Goal: Information Seeking & Learning: Learn about a topic

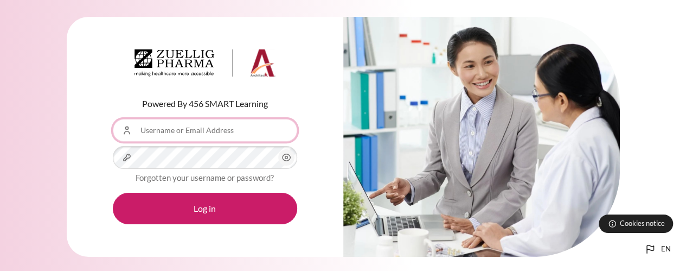
click at [181, 134] on input "Username or Email Address" at bounding box center [205, 130] width 184 height 23
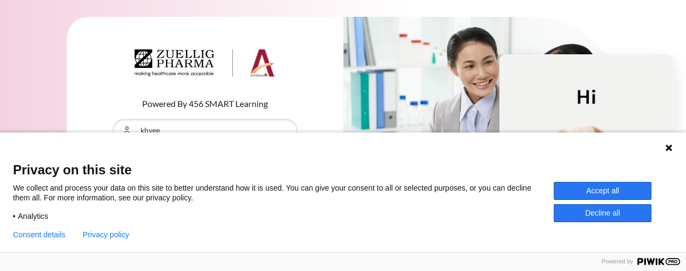
click at [618, 185] on button "Accept all" at bounding box center [603, 191] width 98 height 18
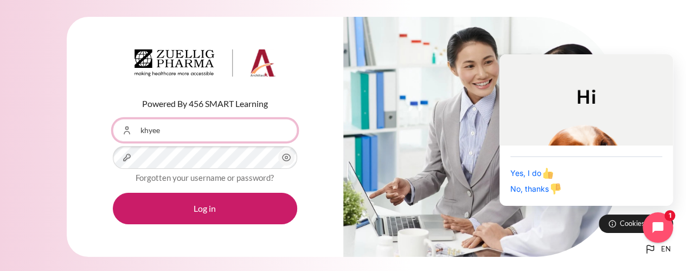
click at [184, 130] on input "khyee" at bounding box center [205, 130] width 184 height 23
type input "[EMAIL_ADDRESS][DOMAIN_NAME]"
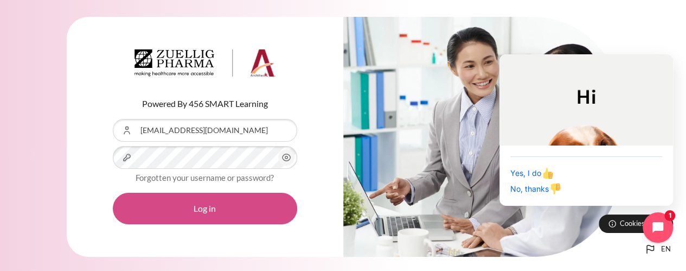
click at [173, 204] on button "Log in" at bounding box center [205, 207] width 184 height 31
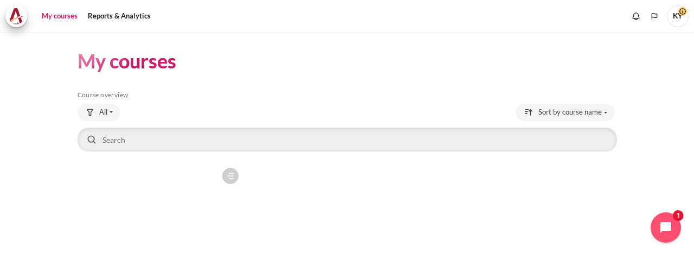
click at [203, 249] on figure "Content" at bounding box center [161, 216] width 167 height 108
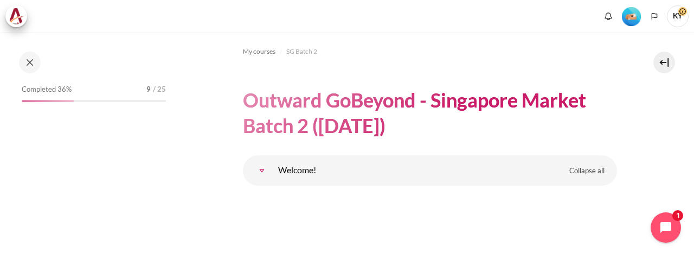
click at [611, 127] on h1 "Outward GoBeyond - Singapore Market Batch 2 ([DATE])" at bounding box center [430, 112] width 374 height 51
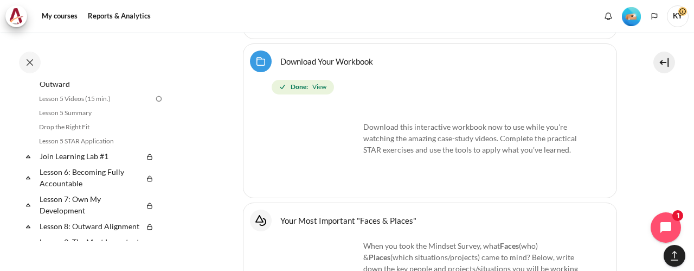
scroll to position [511, 0]
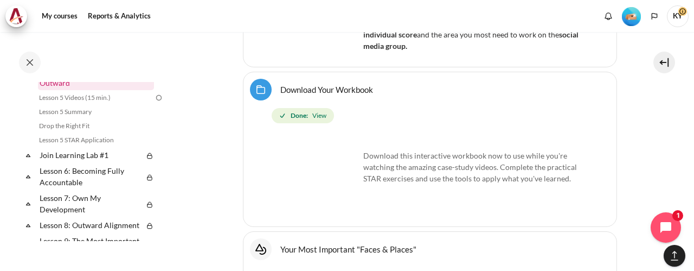
click at [72, 90] on link "Lesson 5: Turning My Job Outward" at bounding box center [96, 77] width 116 height 26
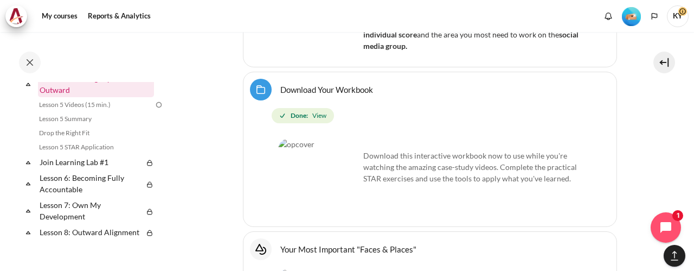
scroll to position [5869, 0]
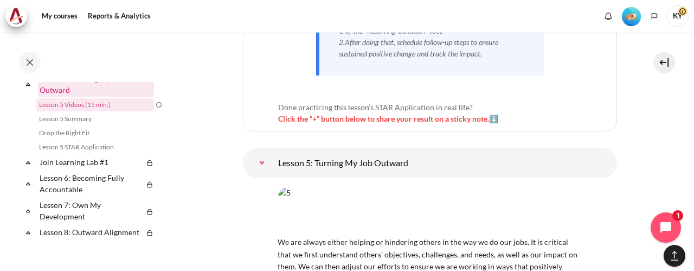
click at [72, 92] on link "Lesson 5: Turning My Job Outward" at bounding box center [96, 84] width 116 height 26
click at [273, 152] on link "Lesson 5: Turning My Job Outward" at bounding box center [262, 163] width 22 height 22
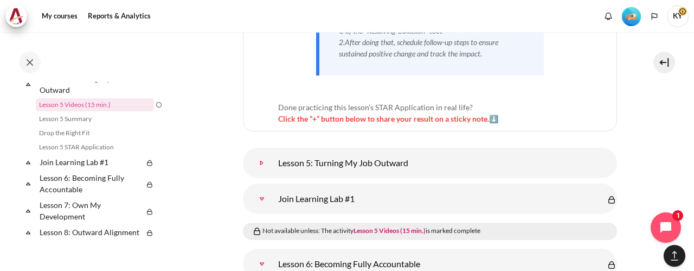
click at [273, 152] on link "Lesson 5: Turning My Job Outward" at bounding box center [262, 163] width 22 height 22
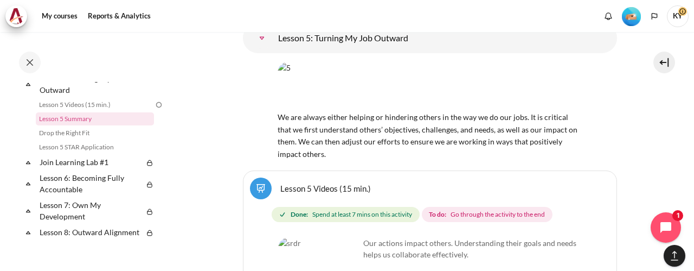
scroll to position [6050, 0]
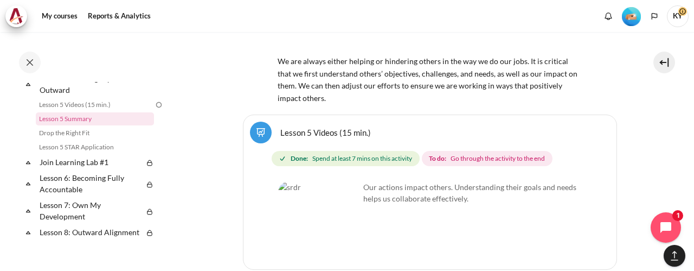
click at [313, 127] on link "Lesson 5 Videos (15 min.)" at bounding box center [325, 132] width 91 height 10
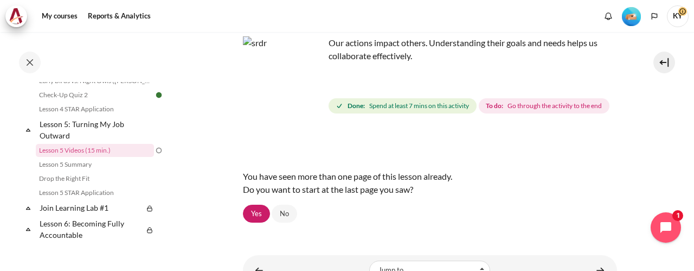
scroll to position [145, 0]
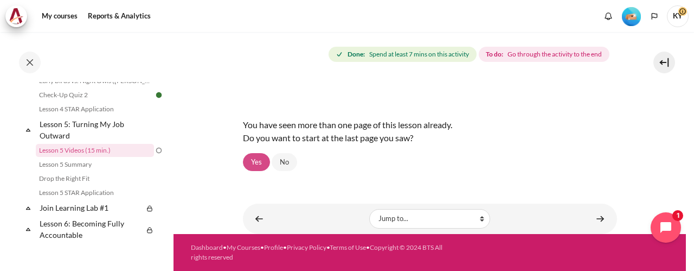
click at [256, 163] on link "Yes" at bounding box center [256, 162] width 27 height 18
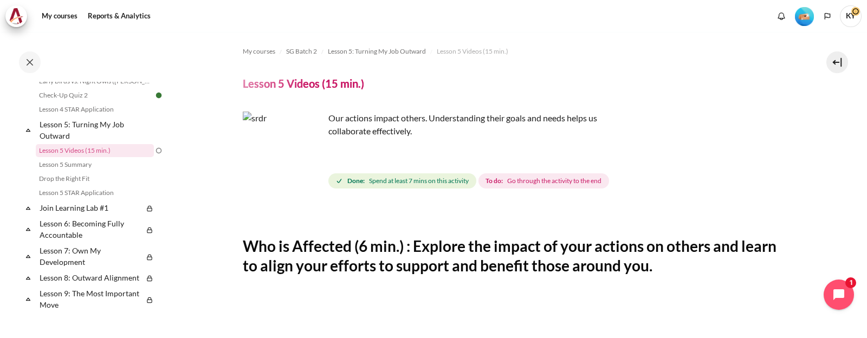
click at [293, 172] on img "Content" at bounding box center [283, 152] width 81 height 81
click at [301, 172] on img "Content" at bounding box center [283, 152] width 81 height 81
click at [308, 169] on img "Content" at bounding box center [283, 152] width 81 height 81
click at [353, 126] on p "Our actions impact others. Understanding their goals and needs helps us collabo…" at bounding box center [432, 125] width 379 height 26
click at [249, 126] on img "Content" at bounding box center [283, 152] width 81 height 81
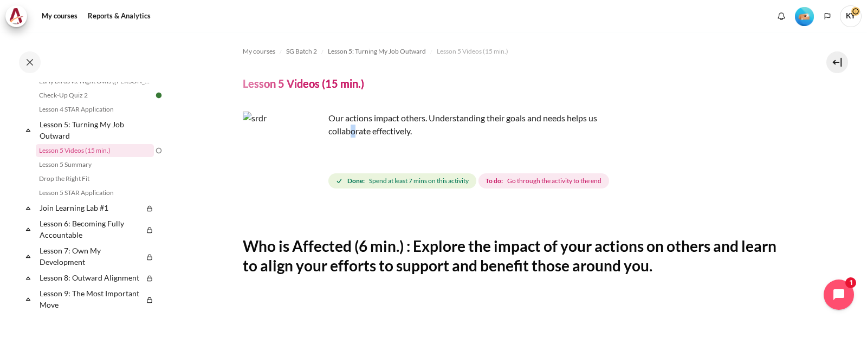
click at [281, 132] on img "Content" at bounding box center [283, 152] width 81 height 81
click at [331, 80] on h4 "Lesson 5 Videos (15 min.)" at bounding box center [303, 83] width 121 height 14
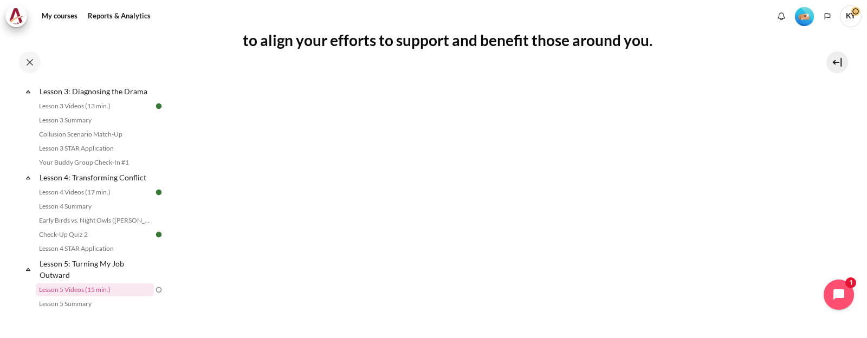
scroll to position [312, 0]
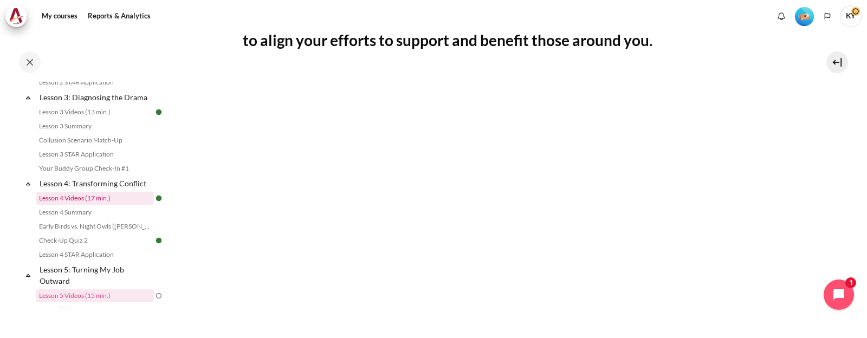
click at [73, 205] on link "Lesson 4 Videos (17 min.)" at bounding box center [95, 198] width 118 height 13
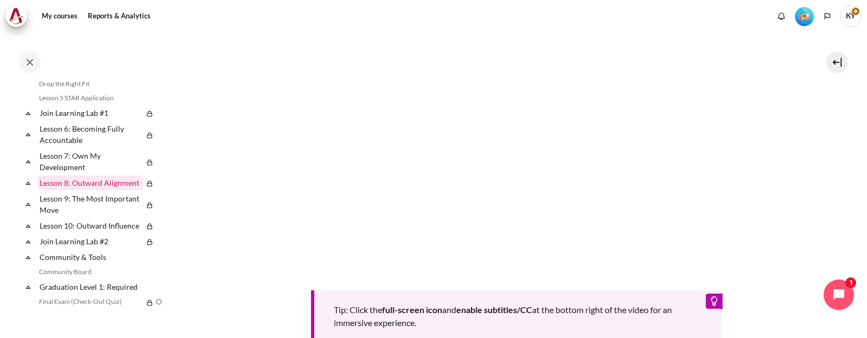
scroll to position [439, 0]
